Goal: Browse casually: Explore the website without a specific task or goal

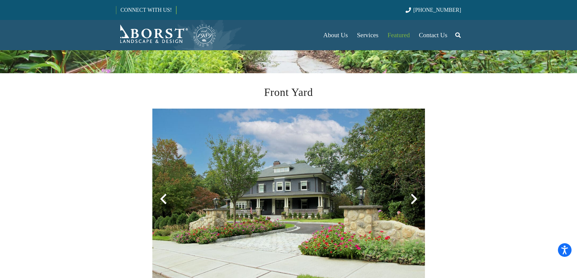
scroll to position [182, 0]
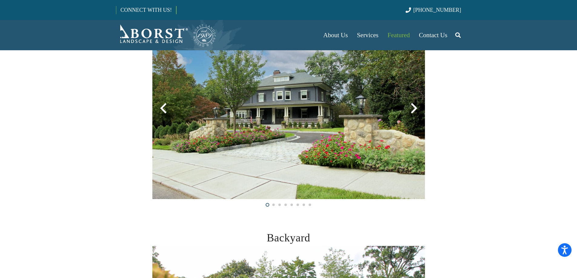
click at [416, 168] on img at bounding box center [288, 108] width 273 height 181
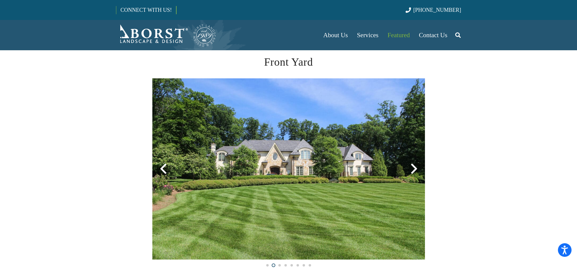
click at [411, 169] on div at bounding box center [414, 169] width 22 height 22
click at [414, 169] on div at bounding box center [414, 169] width 22 height 22
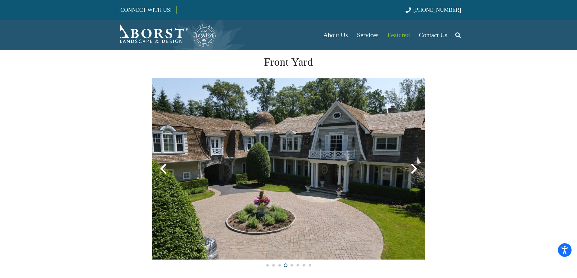
scroll to position [151, 0]
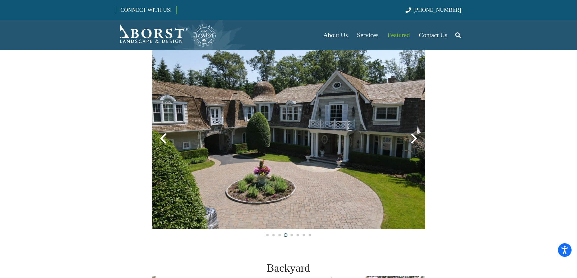
click at [415, 140] on div at bounding box center [414, 139] width 22 height 22
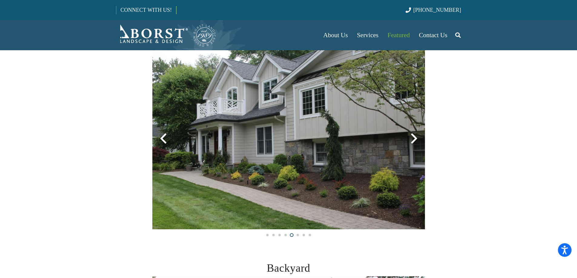
click at [415, 140] on div at bounding box center [414, 139] width 22 height 22
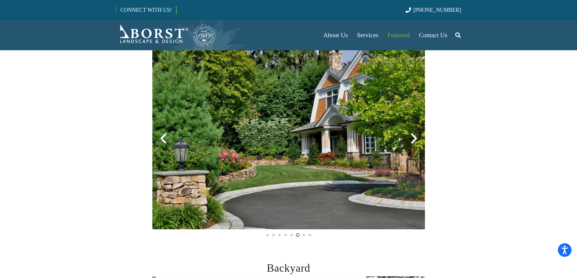
click at [415, 140] on div at bounding box center [414, 139] width 22 height 22
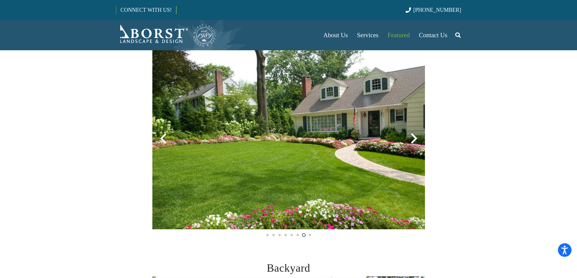
click at [415, 140] on div at bounding box center [414, 139] width 22 height 22
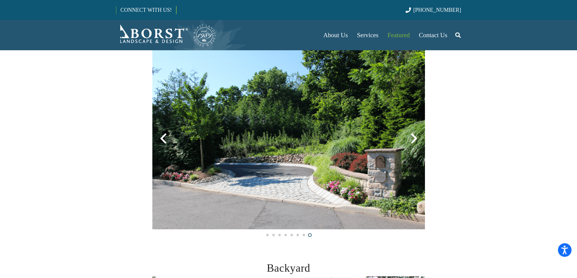
click at [415, 140] on div at bounding box center [414, 139] width 22 height 22
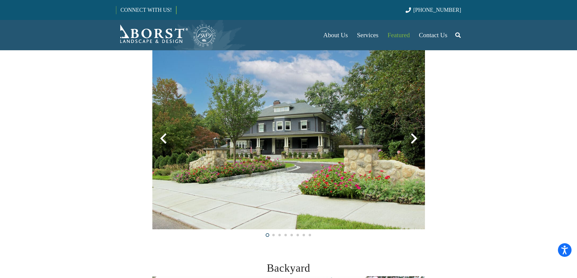
click at [415, 140] on div at bounding box center [414, 139] width 22 height 22
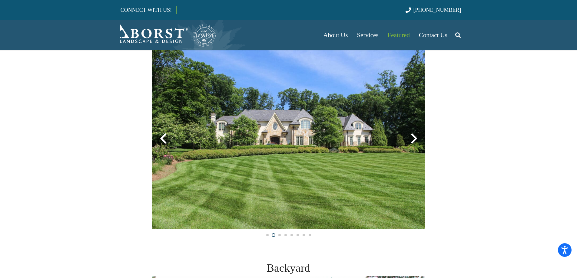
click at [415, 140] on div at bounding box center [414, 139] width 22 height 22
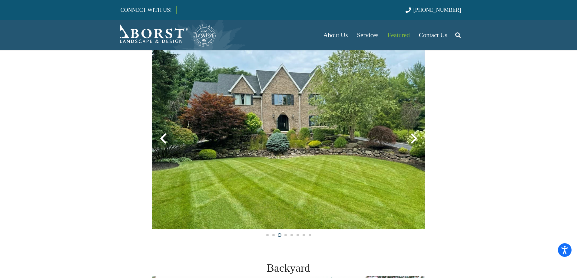
click at [415, 140] on div at bounding box center [414, 139] width 22 height 22
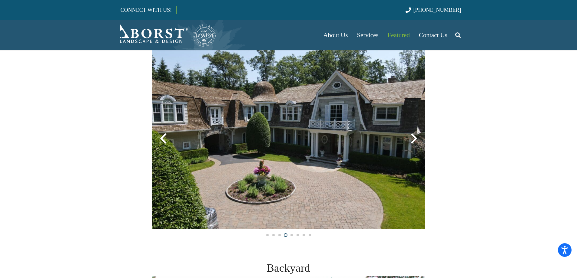
click at [415, 140] on div at bounding box center [414, 139] width 22 height 22
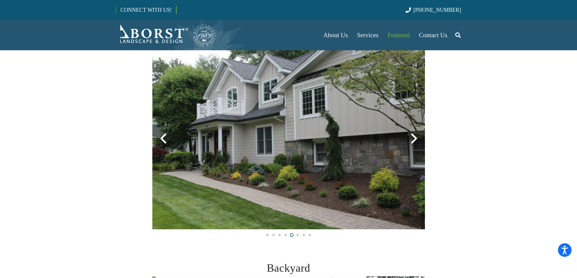
click at [415, 140] on div at bounding box center [414, 139] width 22 height 22
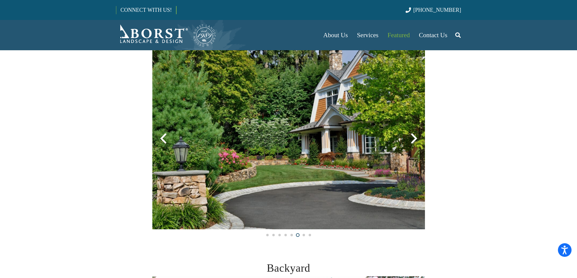
click at [415, 140] on div at bounding box center [414, 139] width 22 height 22
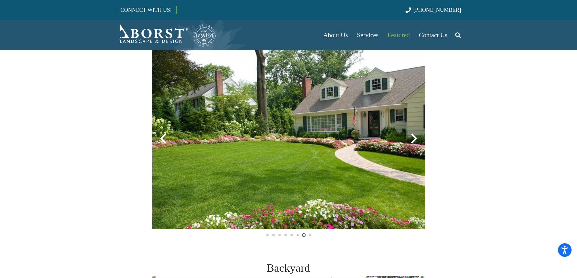
click at [415, 140] on div at bounding box center [414, 139] width 22 height 22
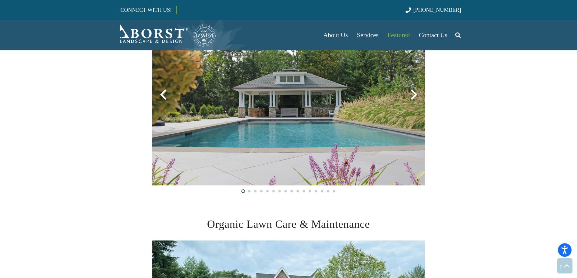
scroll to position [333, 0]
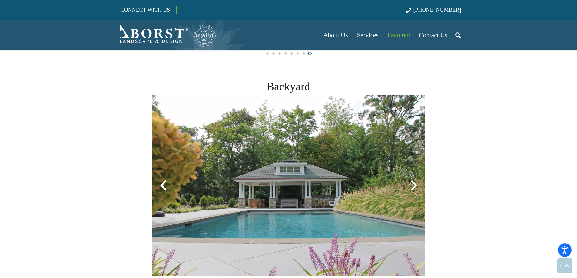
click at [415, 187] on div at bounding box center [414, 186] width 22 height 22
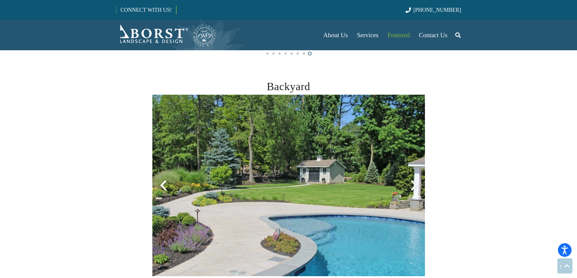
scroll to position [364, 0]
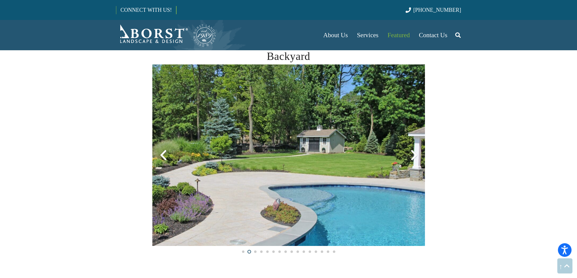
click at [417, 160] on div at bounding box center [414, 156] width 22 height 22
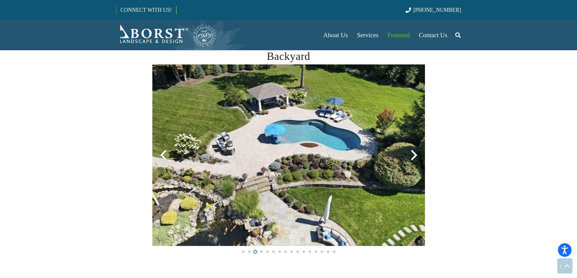
click at [417, 160] on div at bounding box center [414, 156] width 22 height 22
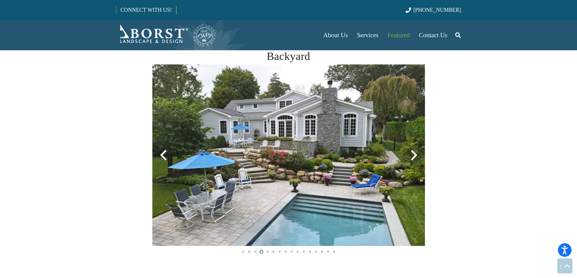
click at [417, 160] on div at bounding box center [414, 156] width 22 height 22
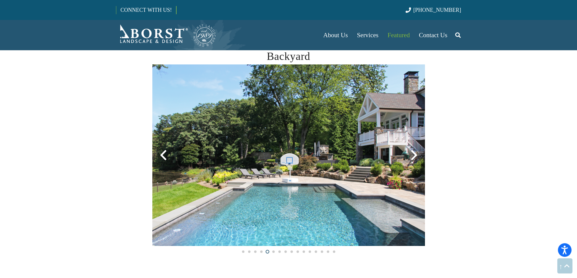
click at [417, 160] on div at bounding box center [414, 156] width 22 height 22
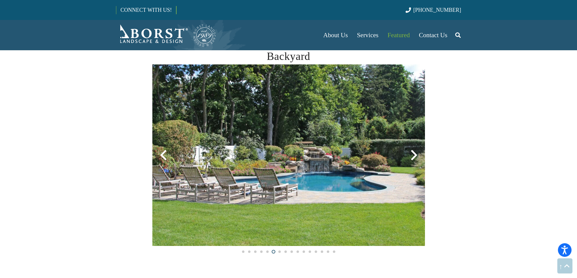
click at [417, 160] on div at bounding box center [414, 156] width 22 height 22
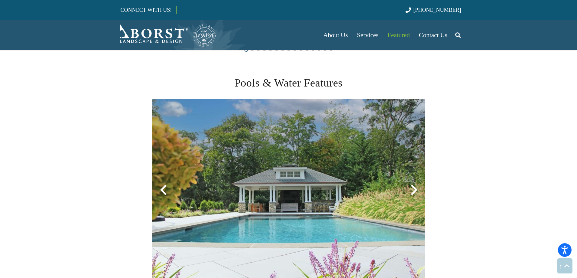
scroll to position [1091, 0]
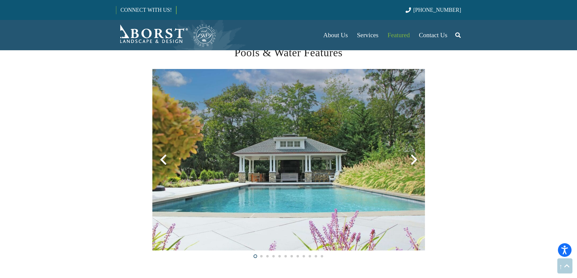
click at [414, 161] on div at bounding box center [414, 160] width 22 height 22
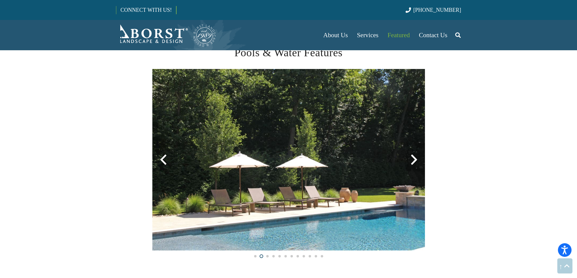
click at [414, 161] on div at bounding box center [414, 160] width 22 height 22
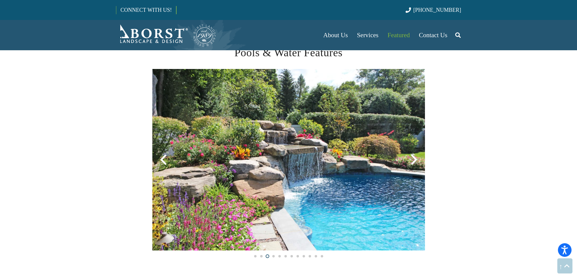
click at [414, 161] on div at bounding box center [414, 160] width 22 height 22
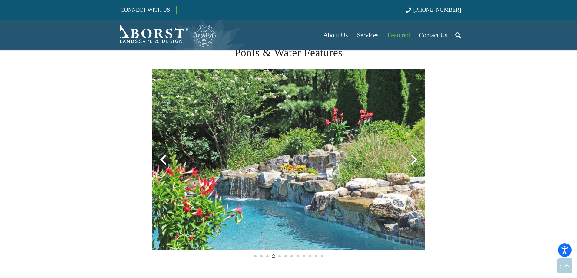
click at [414, 161] on div at bounding box center [414, 160] width 22 height 22
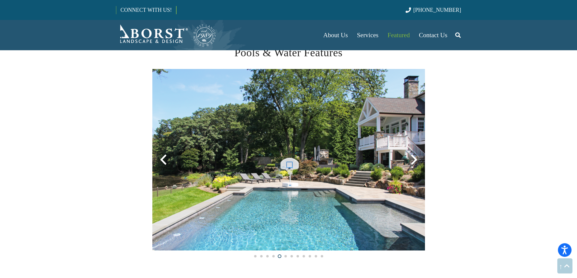
click at [414, 161] on div at bounding box center [414, 160] width 22 height 22
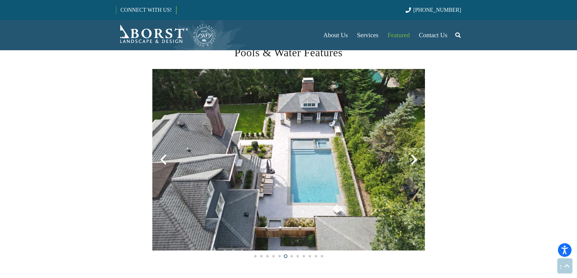
click at [414, 161] on div at bounding box center [414, 160] width 22 height 22
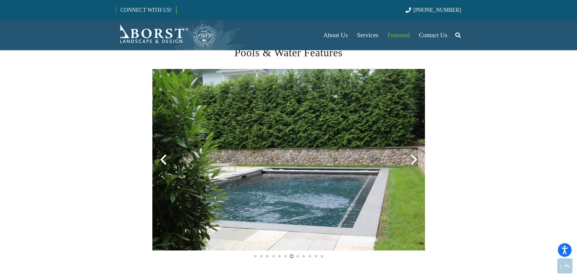
click at [414, 161] on div at bounding box center [414, 160] width 22 height 22
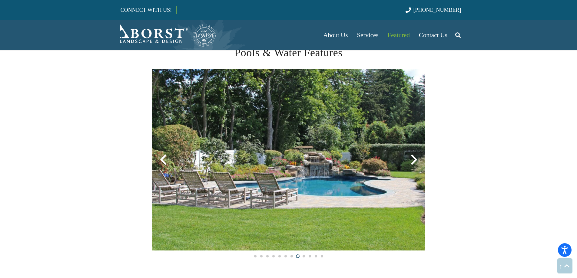
click at [414, 161] on div at bounding box center [414, 160] width 22 height 22
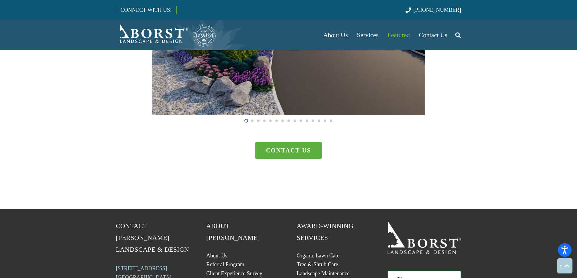
scroll to position [1787, 0]
